Goal: Task Accomplishment & Management: Complete application form

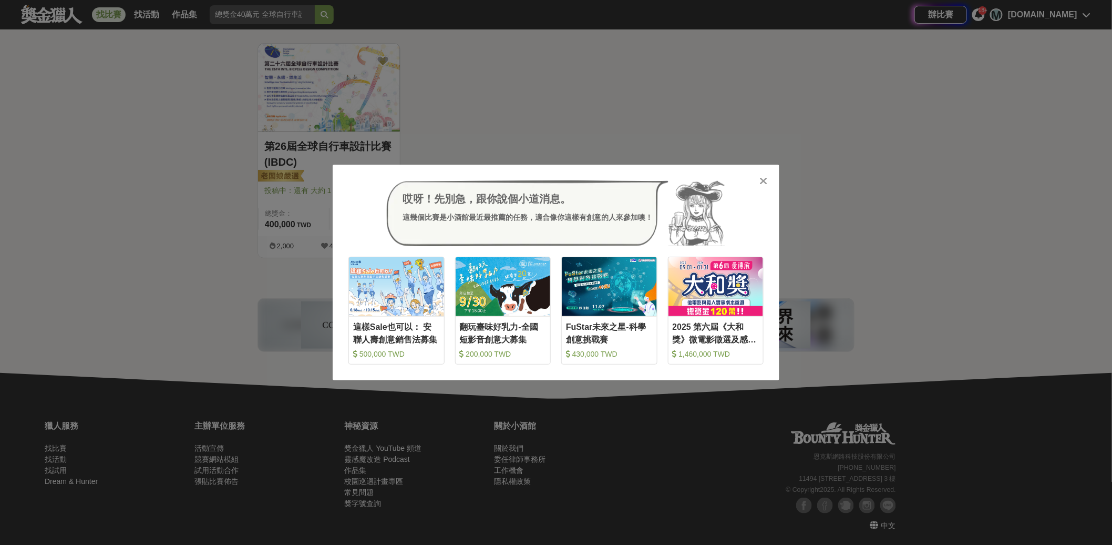
click at [621, 443] on div "哎呀！先別急，跟你說個小道消息。 這幾個比賽是小酒館最近最推薦的任務，適合像你這樣有創意的人來參加噢！ 收藏 這樣Sale也可以： 安聯人壽創意銷售法募集 5…" at bounding box center [556, 272] width 1112 height 545
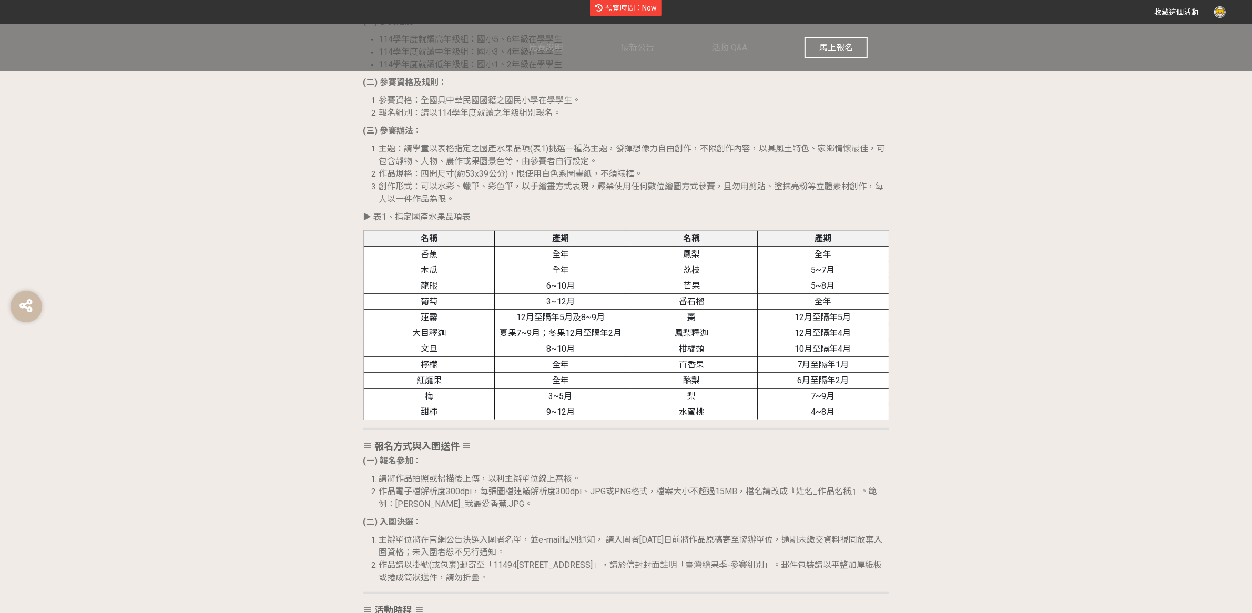
scroll to position [1344, 0]
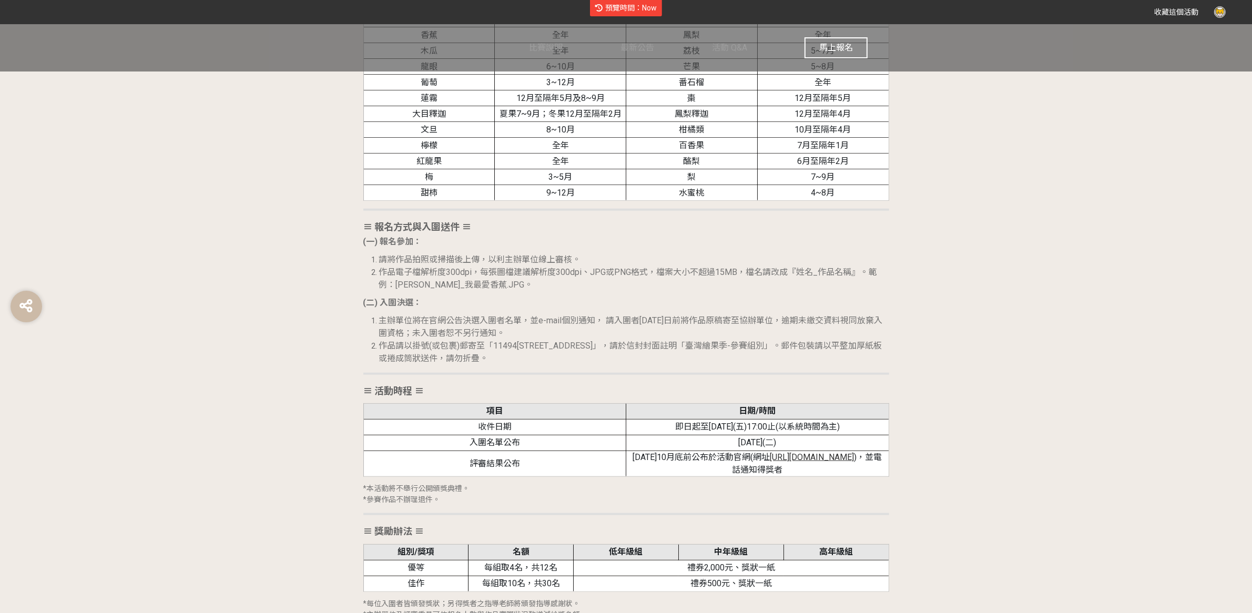
click at [828, 55] on button "馬上報名" at bounding box center [835, 47] width 63 height 21
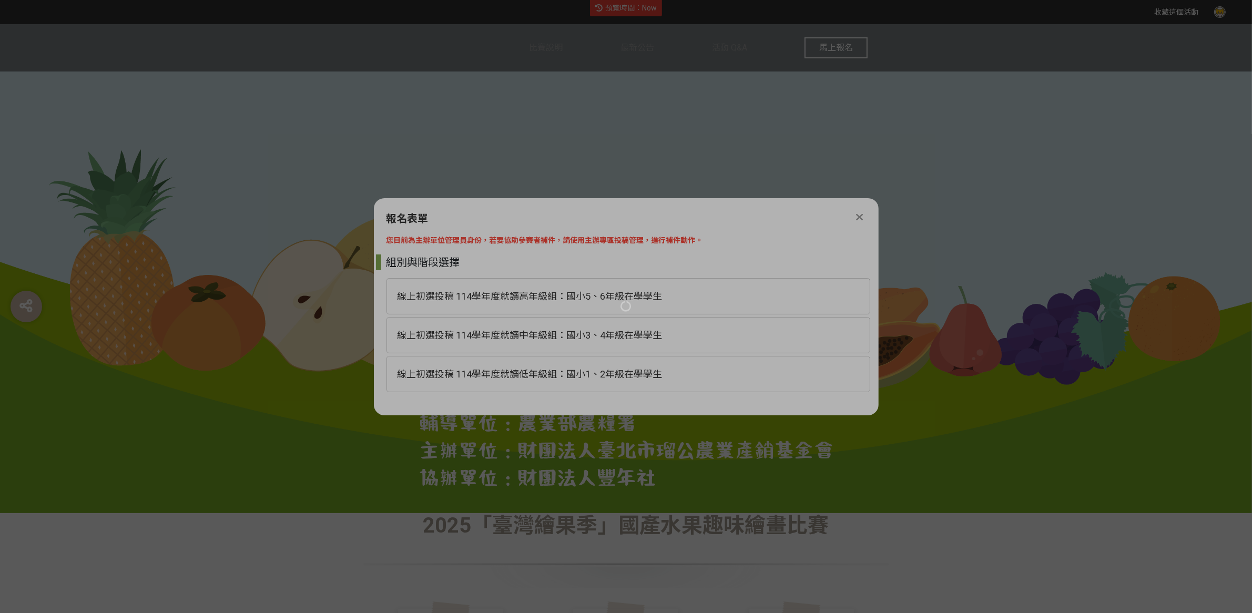
scroll to position [0, 0]
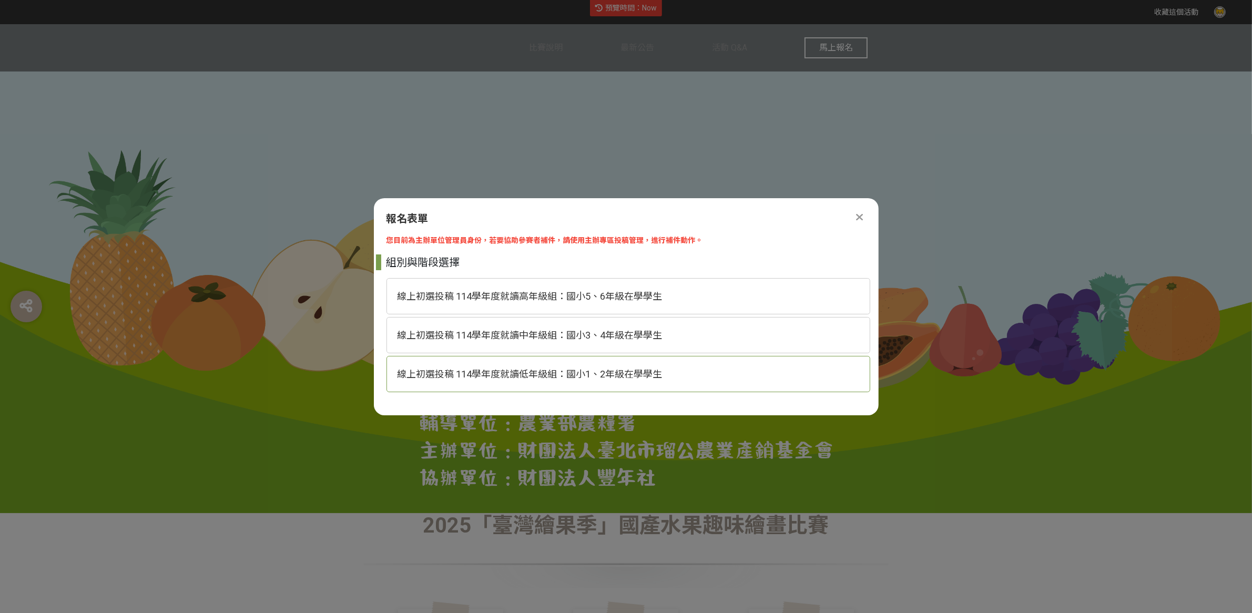
click at [635, 365] on div "線上初選投稿 114學年度就讀低年級組：國小1、2年級在學學生" at bounding box center [628, 374] width 484 height 36
select select "185293:185537"
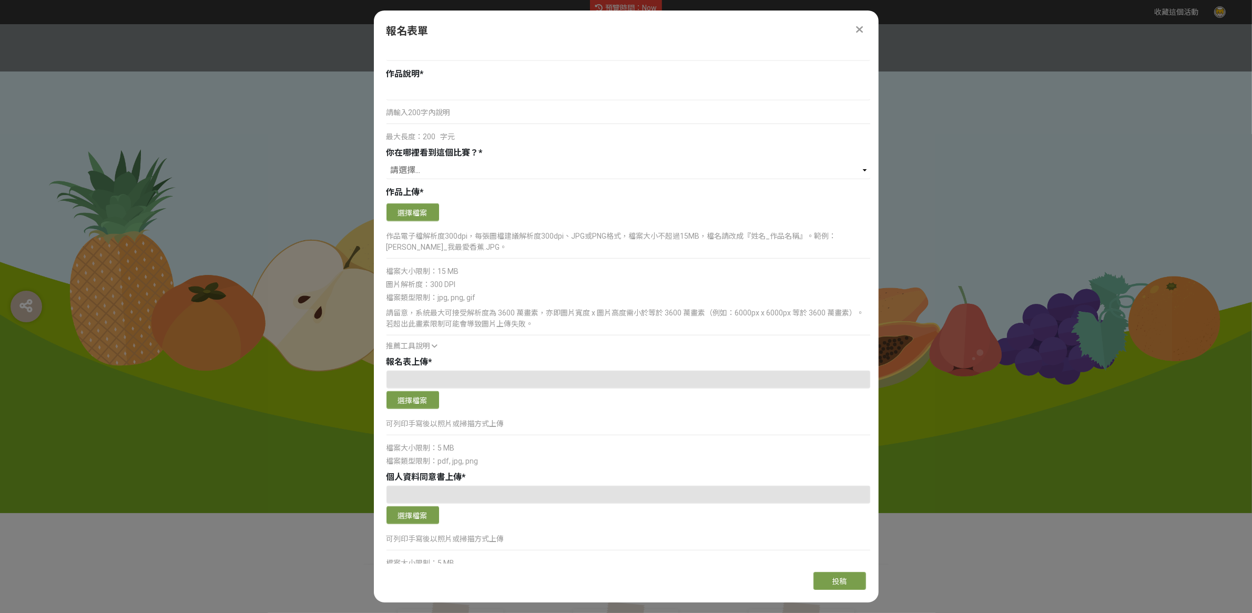
scroll to position [779, 0]
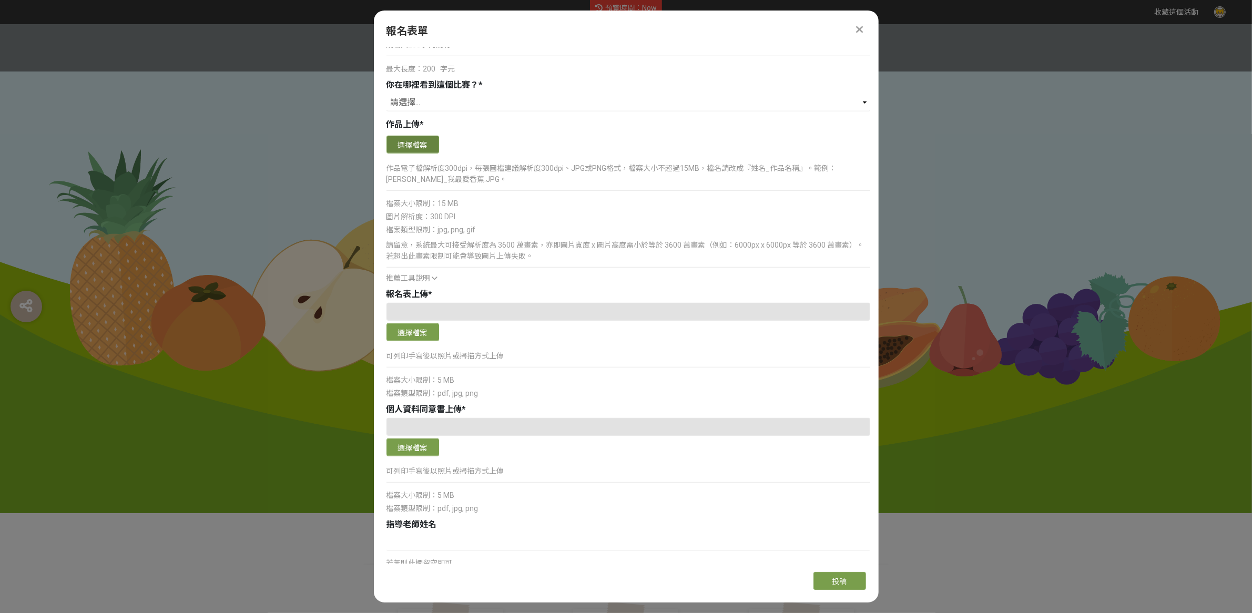
click at [420, 144] on button "選擇檔案" at bounding box center [412, 145] width 53 height 18
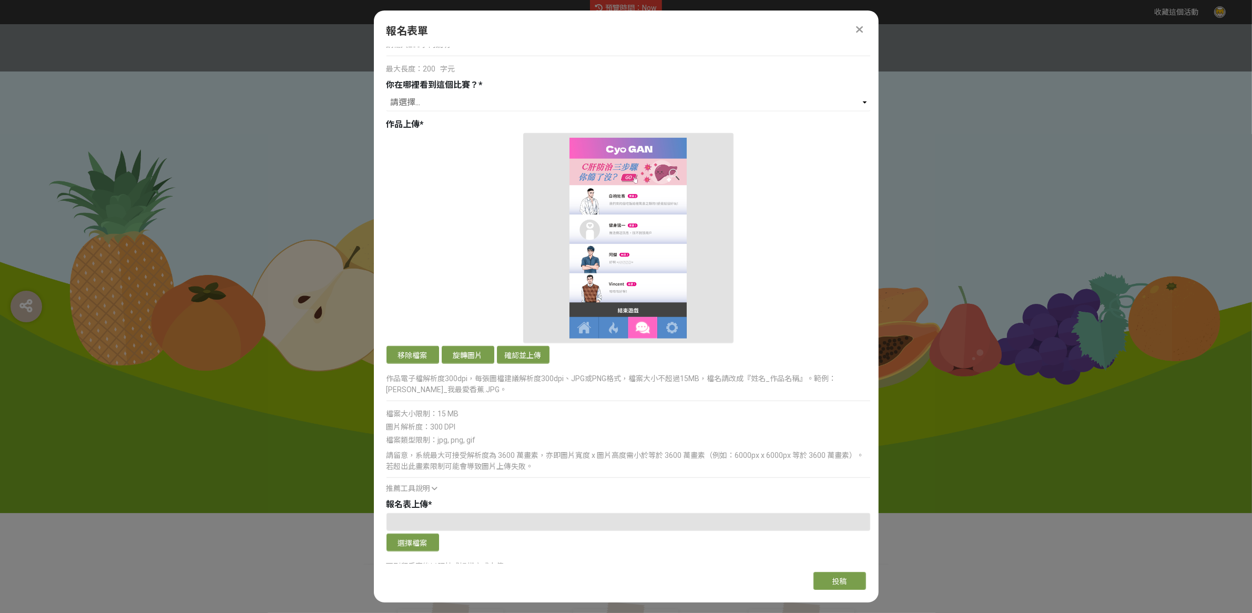
drag, startPoint x: 467, startPoint y: 360, endPoint x: 493, endPoint y: 405, distance: 51.8
click at [493, 405] on div "確認上傳 取消 旋轉圖片 移除檔案 旋轉圖片 確認並上傳 作品電子檔解析度300dpi，每張圖檔建議解析度300dpi、JPG或PNG格式，檔案大小不超過15…" at bounding box center [628, 313] width 484 height 361
click at [534, 352] on button "確認並上傳" at bounding box center [523, 355] width 53 height 18
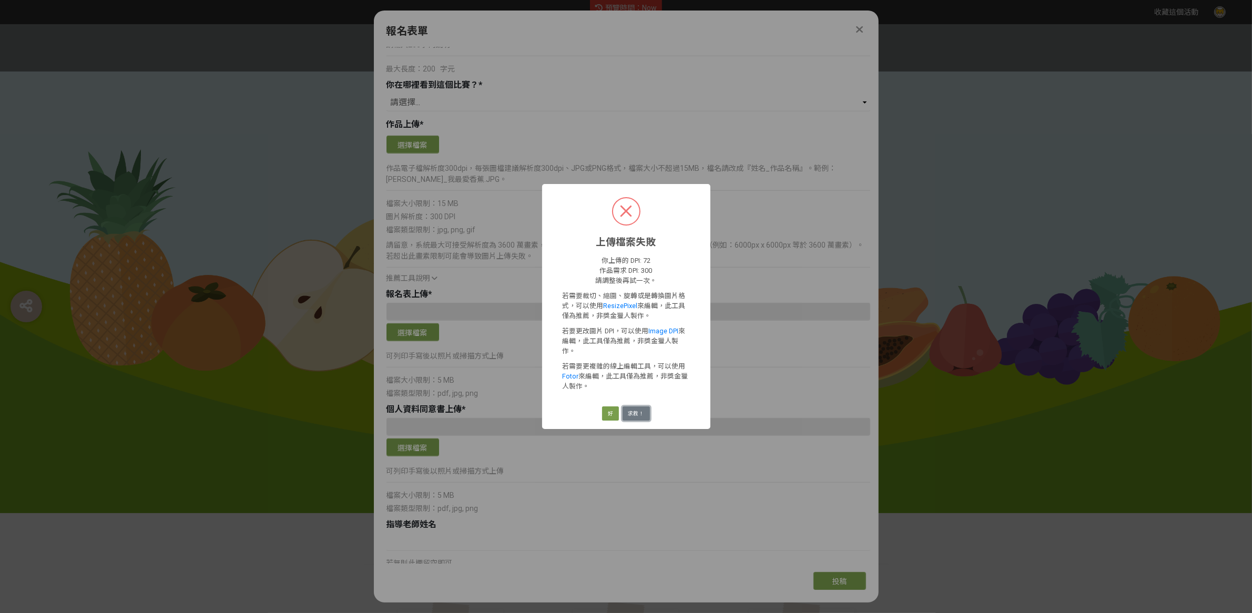
drag, startPoint x: 627, startPoint y: 411, endPoint x: 609, endPoint y: 431, distance: 26.8
click at [609, 431] on div "上傳檔案失敗 × 你上傳的 DPI: 72 作品需求 DPI: 300 請調整後再試一次。 若需要裁切、縮圖、旋轉或是轉換圖片格式，可以使用 ResizePi…" at bounding box center [626, 306] width 1252 height 613
click at [615, 412] on button "好" at bounding box center [610, 413] width 17 height 15
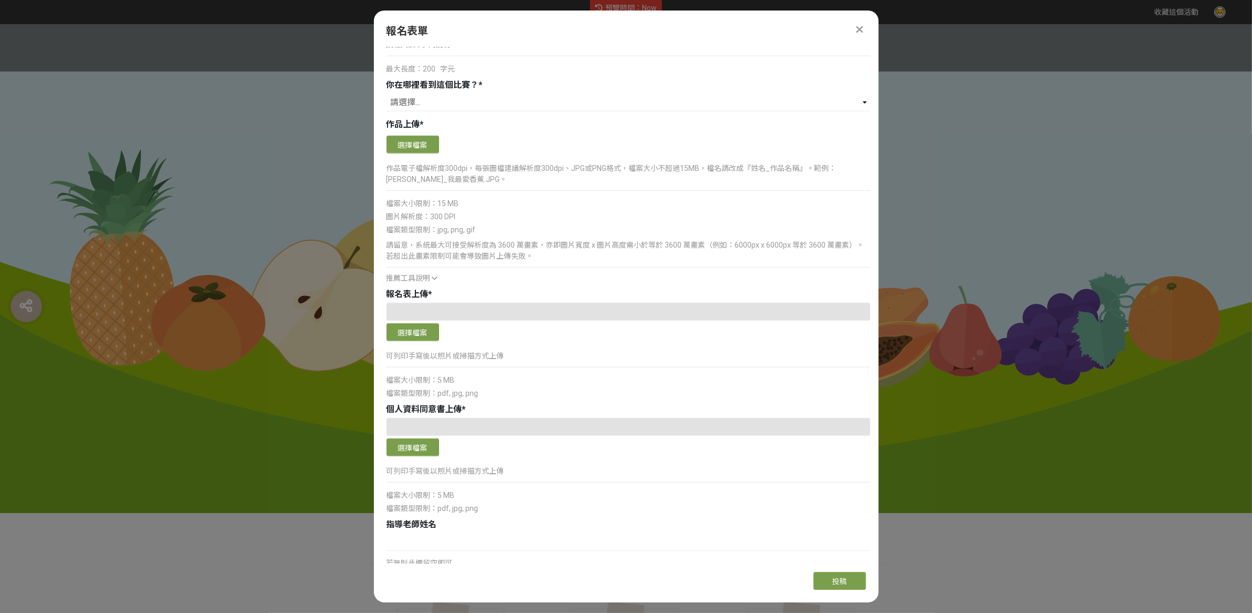
click at [427, 279] on span "推薦工具說明" at bounding box center [408, 278] width 44 height 8
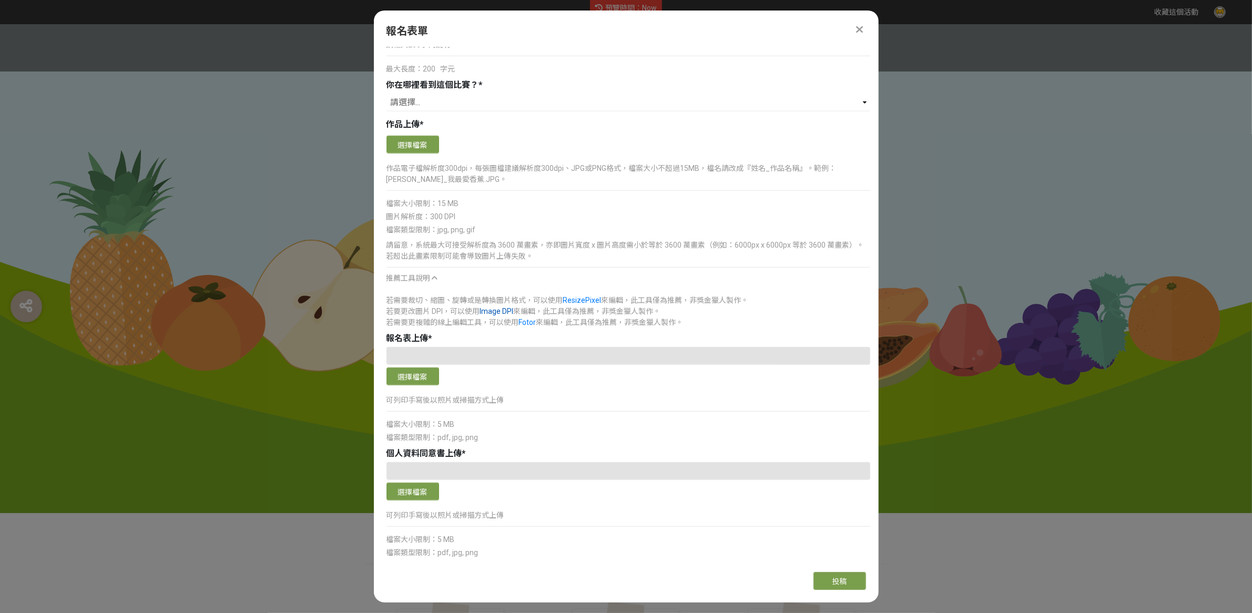
click at [500, 312] on link "Image DPI" at bounding box center [497, 311] width 34 height 8
click at [415, 152] on button "選擇檔案" at bounding box center [412, 145] width 53 height 18
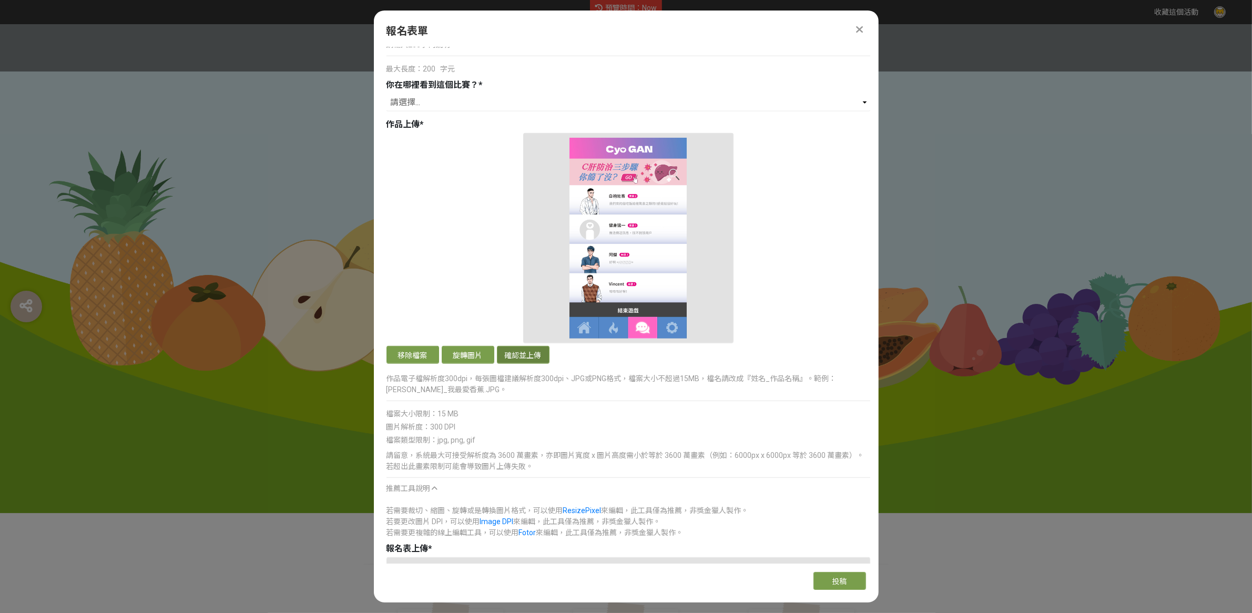
click at [520, 358] on button "確認並上傳" at bounding box center [523, 355] width 53 height 18
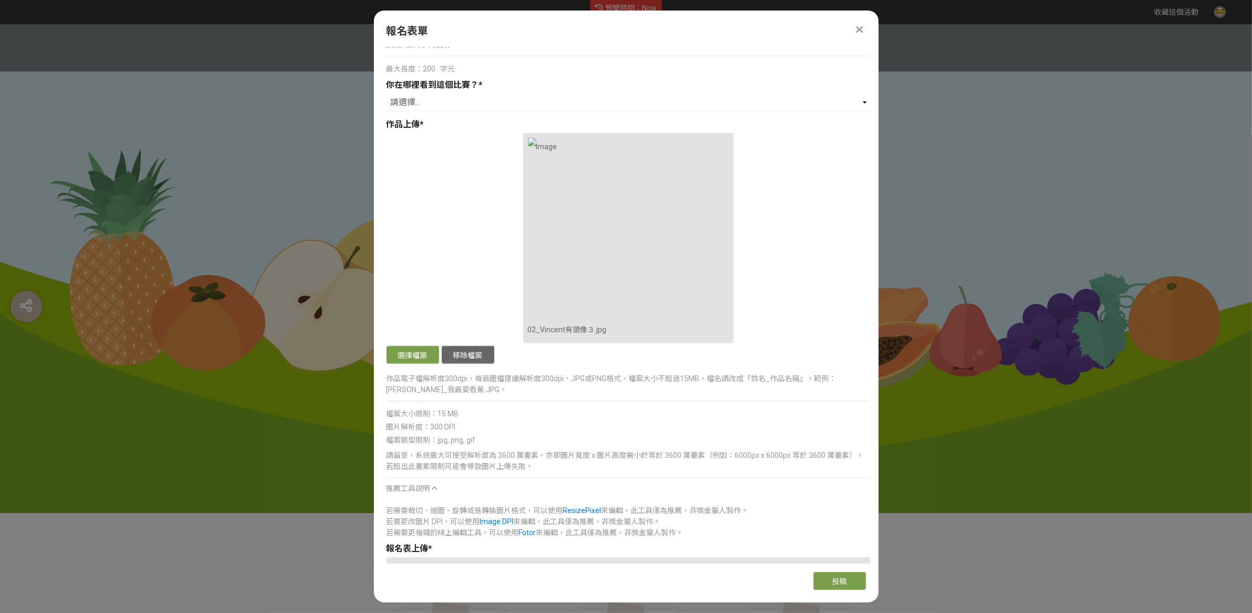
scroll to position [1015, 0]
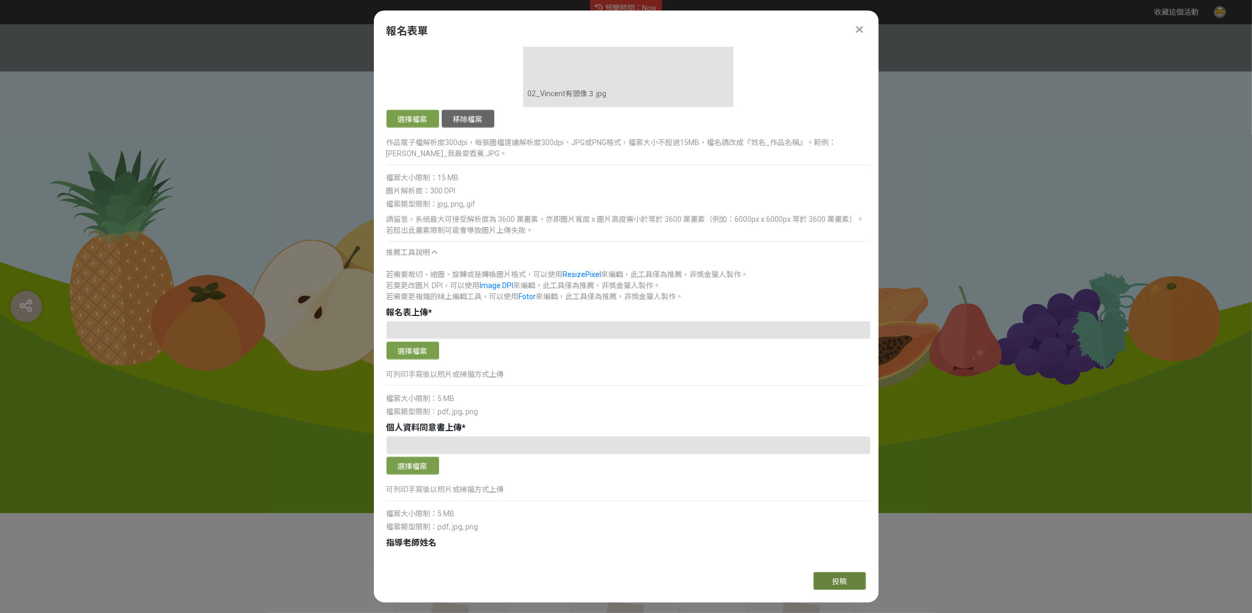
click at [843, 578] on span "投稿" at bounding box center [839, 581] width 15 height 8
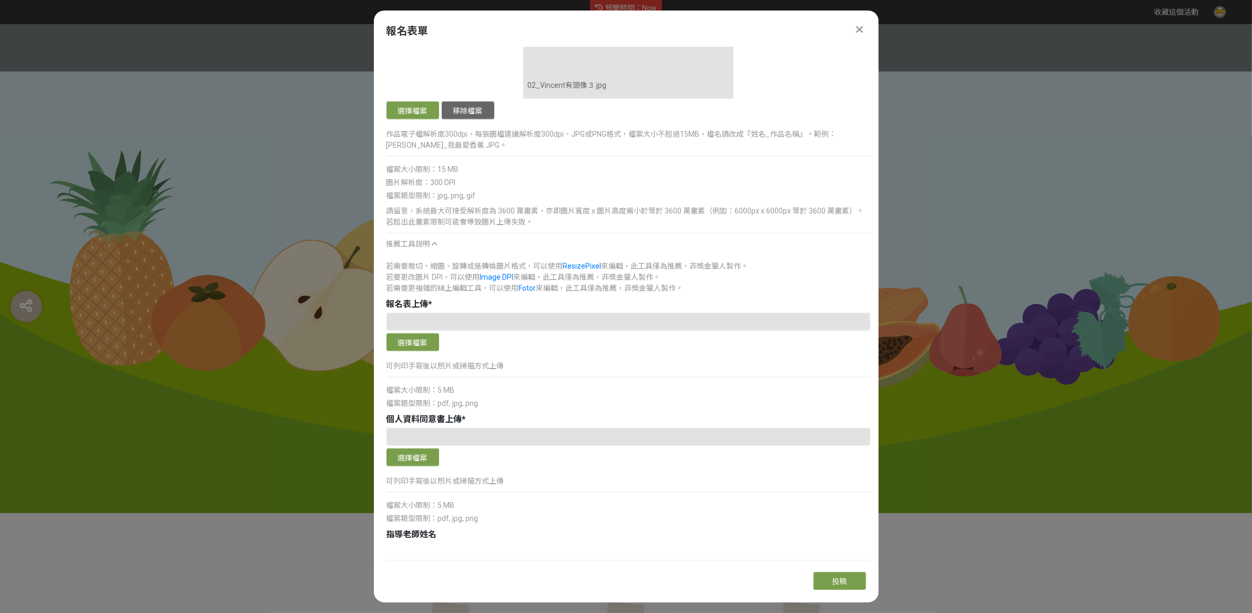
click at [866, 19] on div "報名表單 您目前為主辦單位管理員身份，若要協助參賽者補件，請使用主辦專區投稿管理，進行補件動作。 組別與階段選擇 線上初選投稿 114學年度就讀高年級組：國小…" at bounding box center [626, 307] width 505 height 592
click at [864, 25] on div at bounding box center [859, 29] width 13 height 13
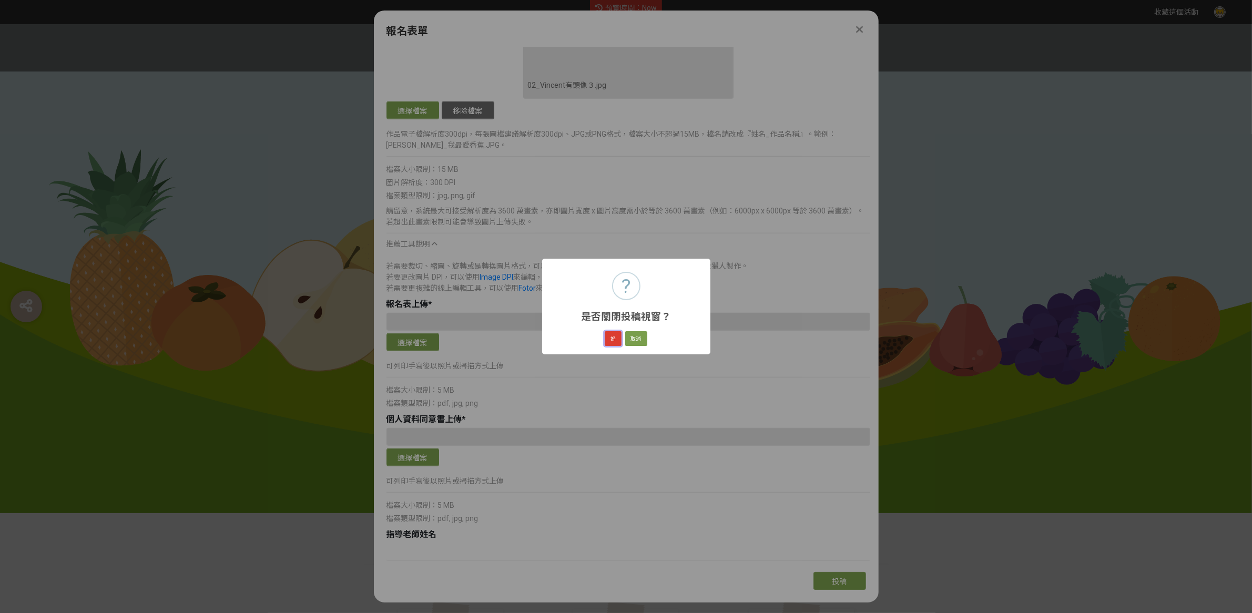
click at [616, 332] on button "好" at bounding box center [613, 338] width 17 height 15
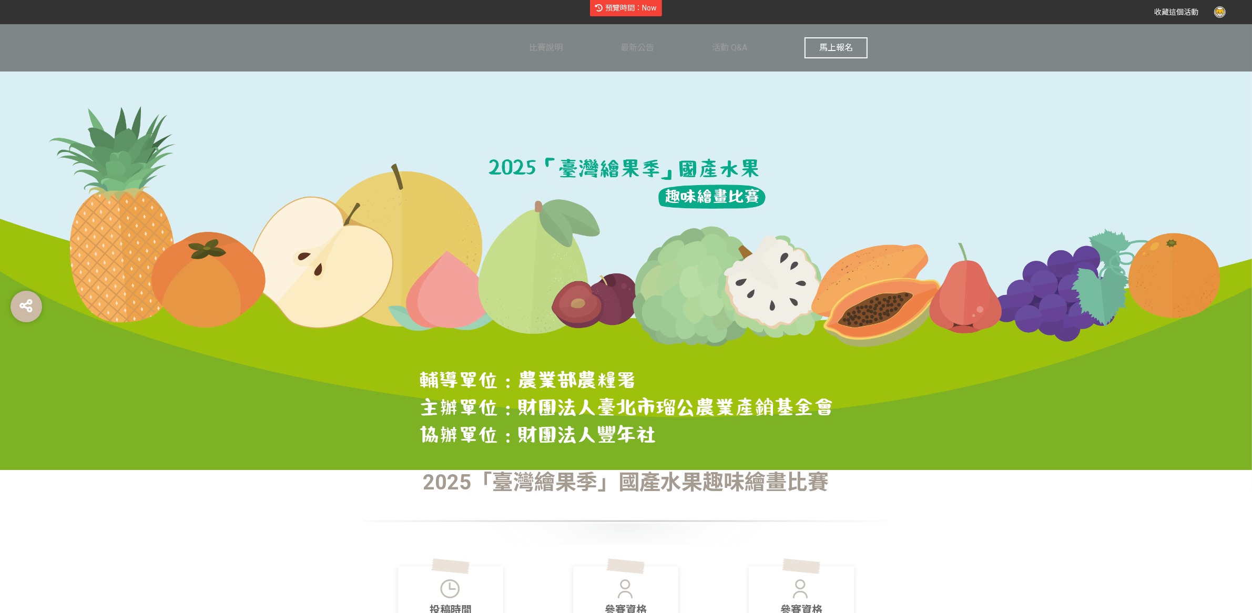
scroll to position [127, 0]
